Goal: Task Accomplishment & Management: Manage account settings

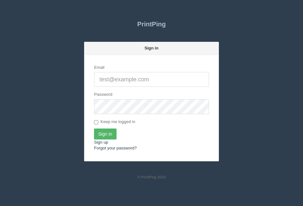
type input "[PERSON_NAME][EMAIL_ADDRESS][DOMAIN_NAME]"
click at [107, 134] on input "Sign In" at bounding box center [105, 133] width 22 height 11
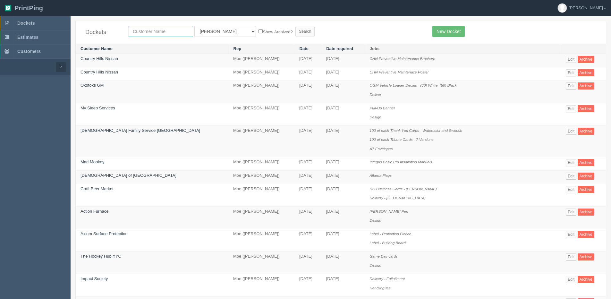
click at [131, 32] on input "text" at bounding box center [161, 31] width 64 height 11
type input "peak"
click at [295, 27] on input "Search" at bounding box center [304, 32] width 19 height 10
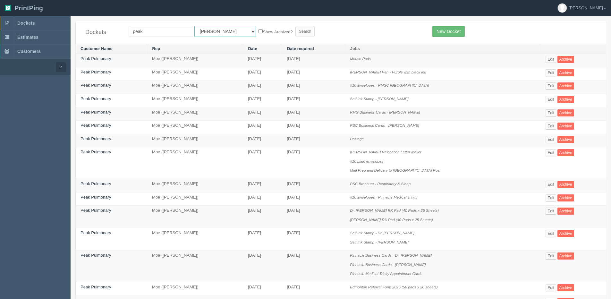
click at [209, 33] on select "All Users Ali Ali Test 1 Aly Amy Ankit Arif Brandon Dan France Greg Jim Mark Ma…" at bounding box center [225, 31] width 62 height 11
select select "7"
click at [194, 26] on select "All Users Ali Ali Test 1 Aly Amy Ankit Arif Brandon Dan France Greg Jim Mark Ma…" at bounding box center [225, 31] width 62 height 11
click at [295, 29] on input "Search" at bounding box center [304, 32] width 19 height 10
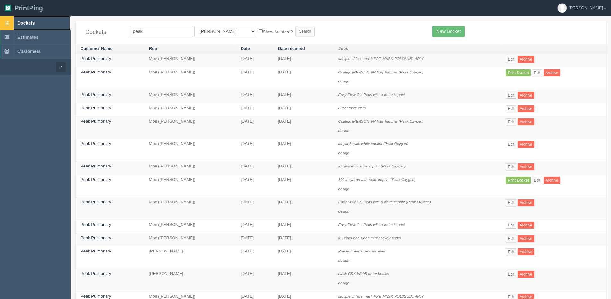
click at [18, 21] on span "Dockets" at bounding box center [25, 23] width 17 height 5
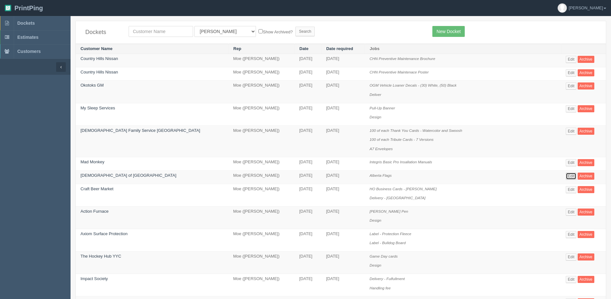
click at [566, 178] on link "Edit" at bounding box center [571, 176] width 11 height 7
